Goal: Communication & Community: Answer question/provide support

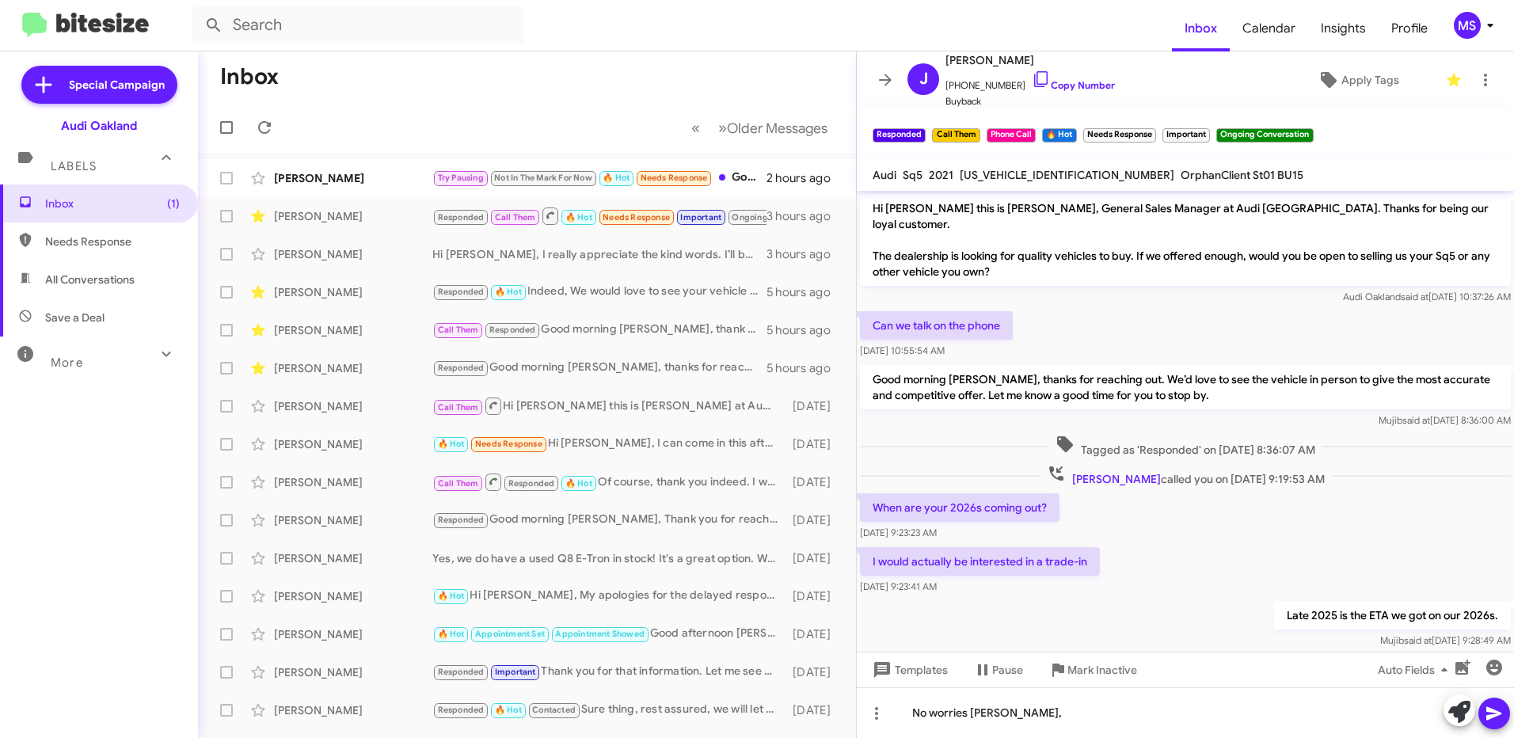
scroll to position [565, 0]
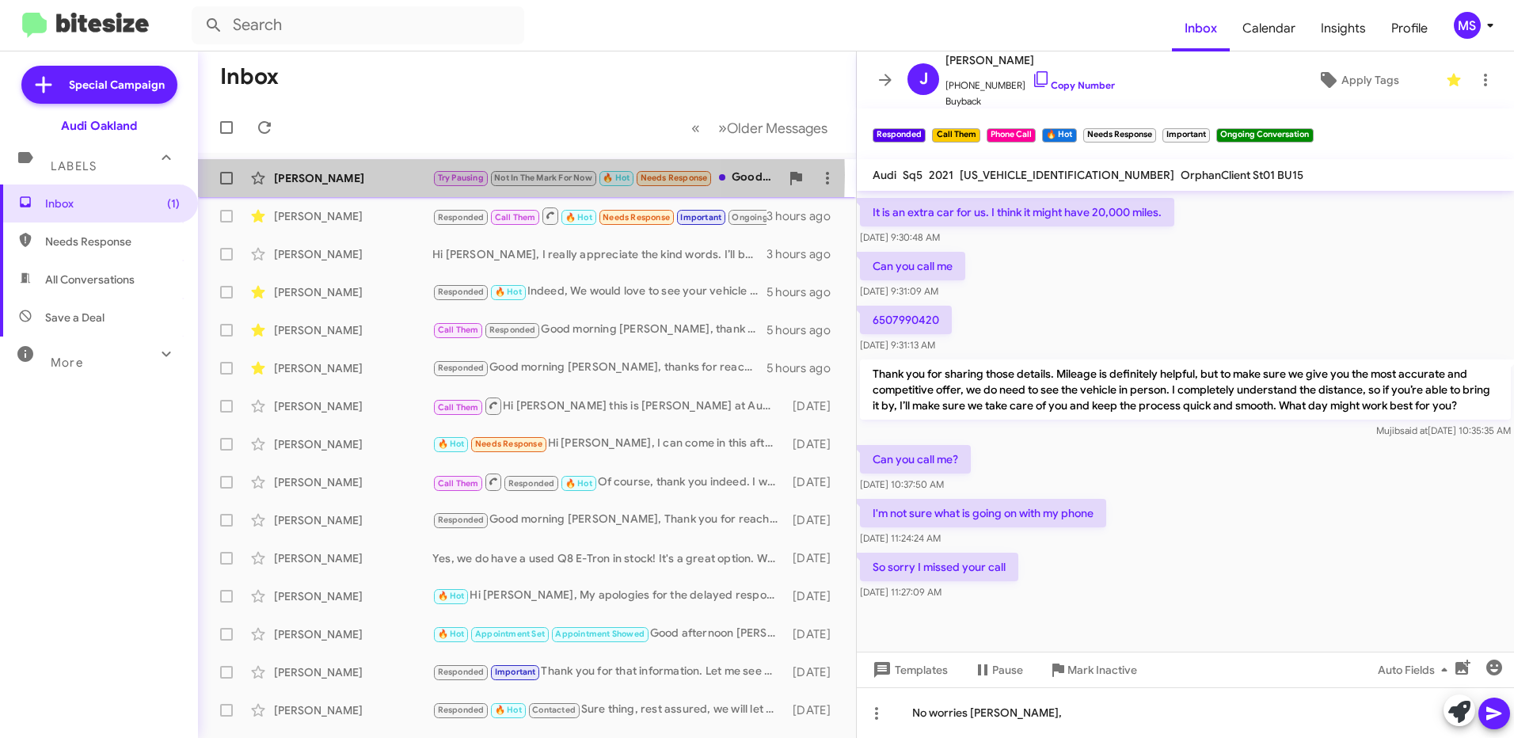
click at [380, 175] on div "[PERSON_NAME]" at bounding box center [353, 178] width 158 height 16
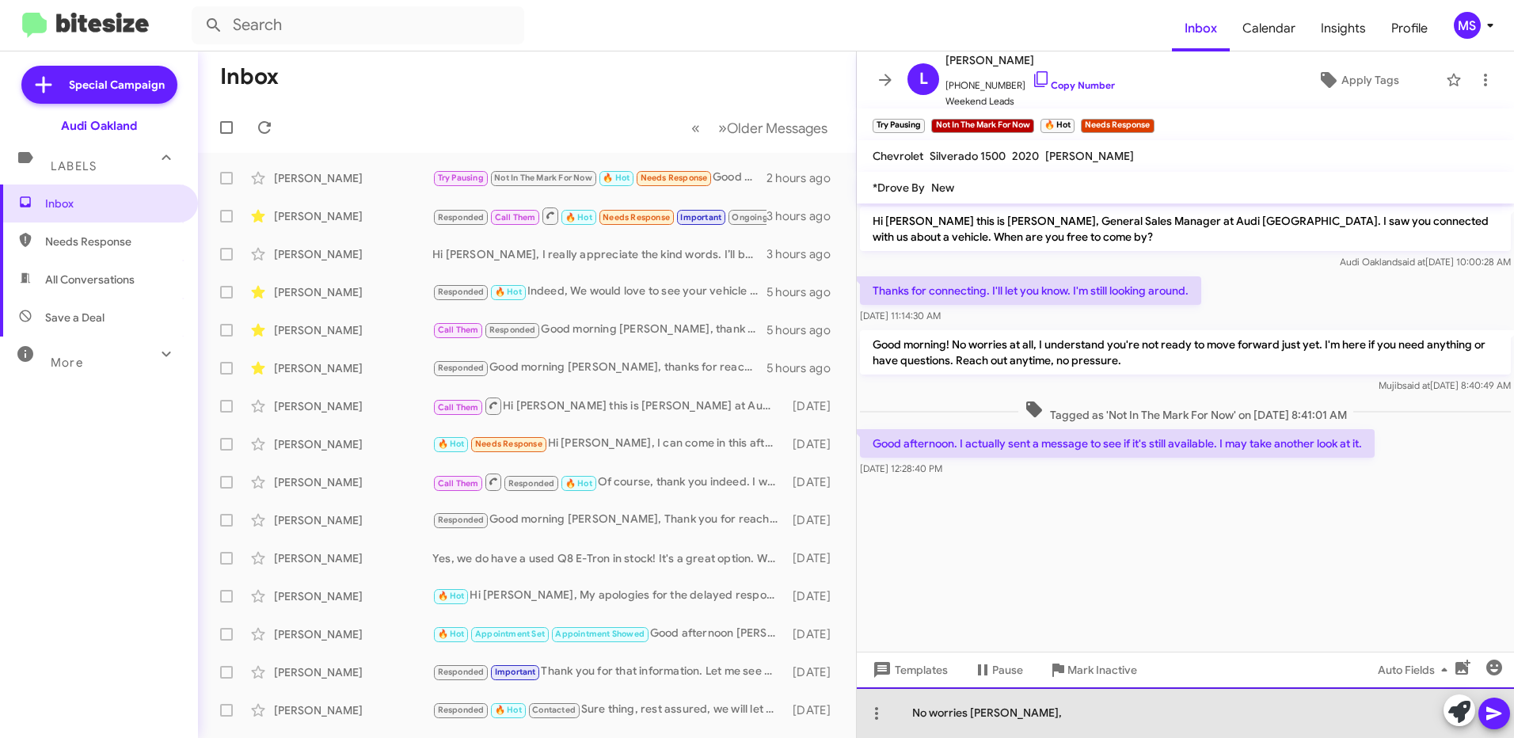
click at [1129, 711] on div "No worries [PERSON_NAME]," at bounding box center [1185, 712] width 657 height 51
click at [1056, 716] on div at bounding box center [1185, 712] width 657 height 51
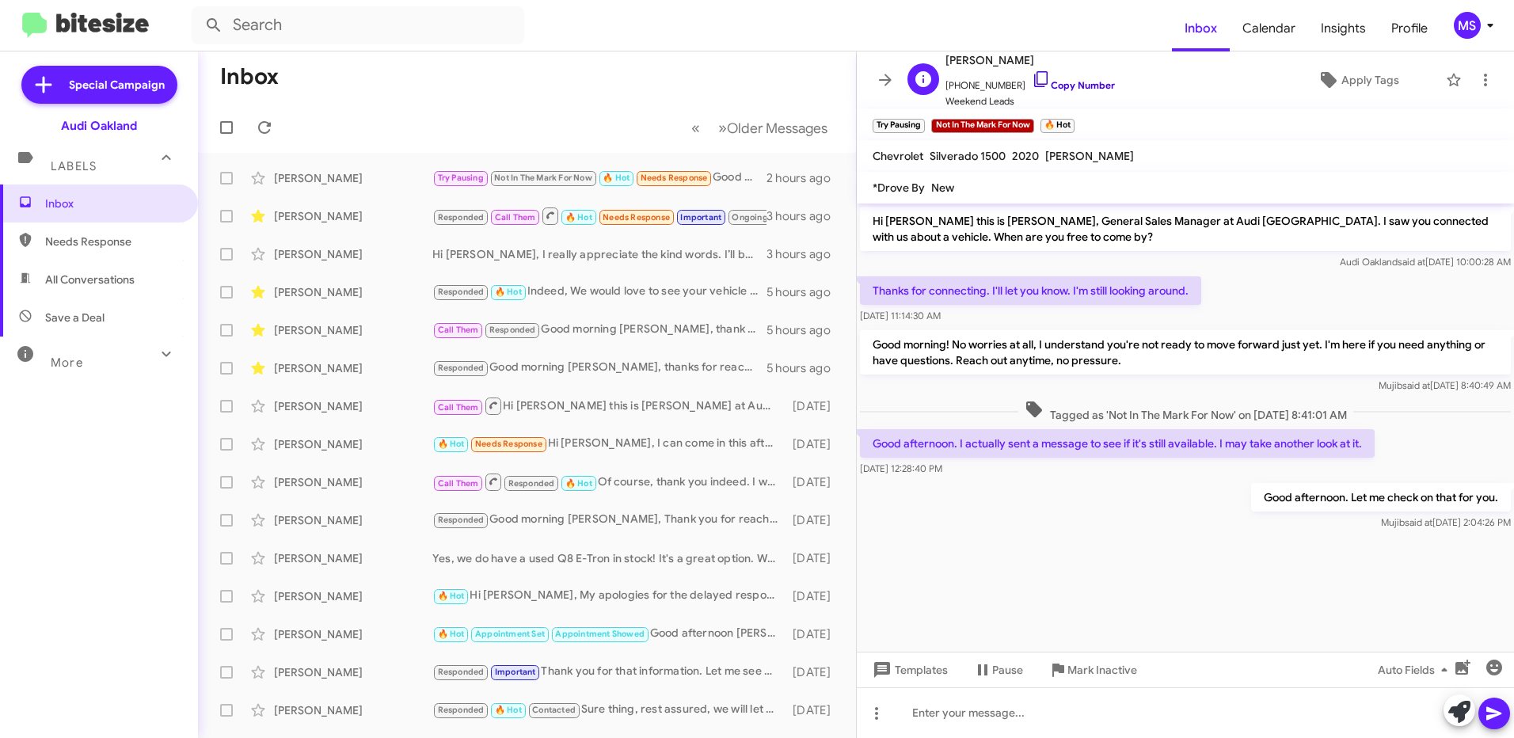
click at [1071, 82] on link "Copy Number" at bounding box center [1073, 85] width 83 height 12
click at [1240, 705] on div at bounding box center [1185, 712] width 657 height 51
click at [1124, 713] on div at bounding box center [1185, 712] width 657 height 51
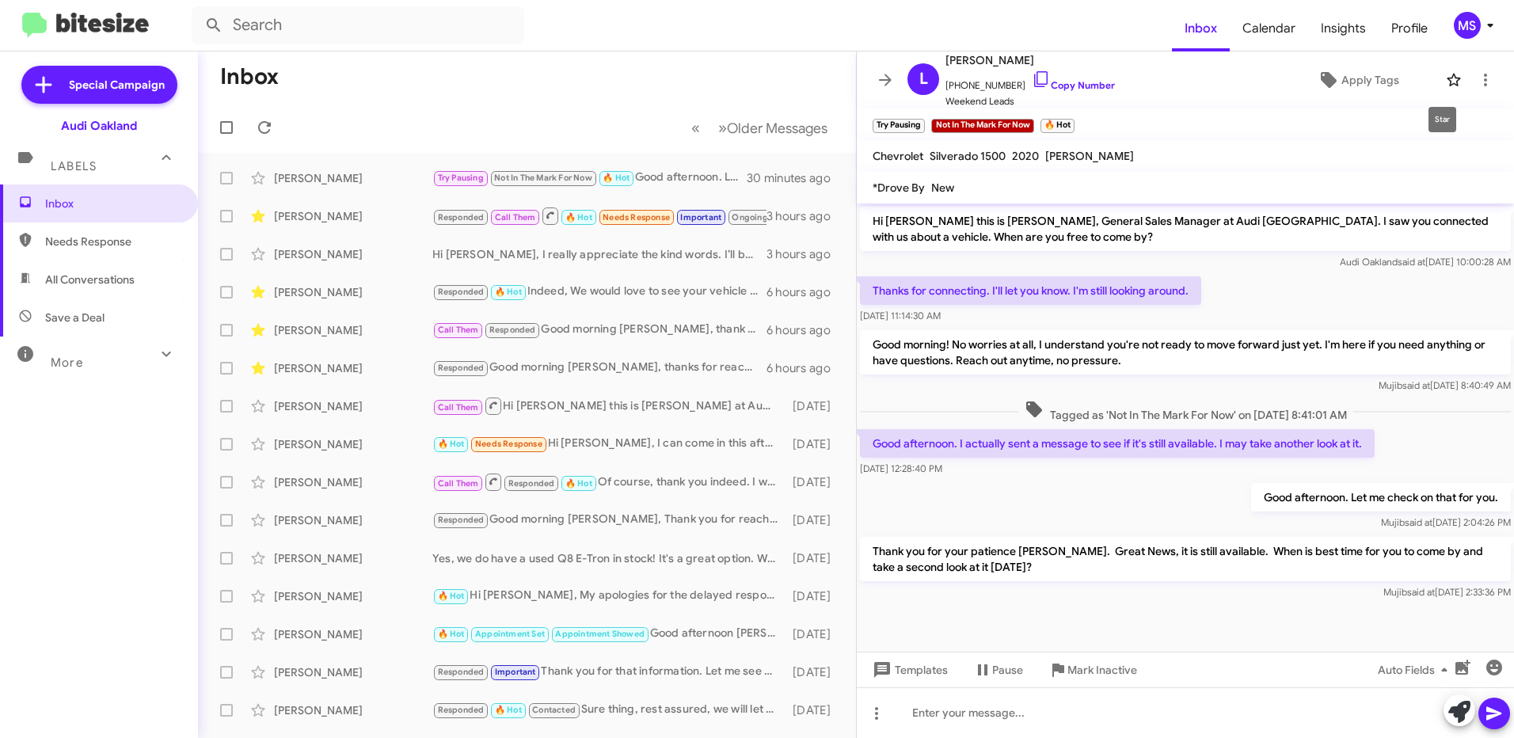
click at [1444, 80] on icon at bounding box center [1453, 79] width 19 height 19
